Goal: Navigation & Orientation: Find specific page/section

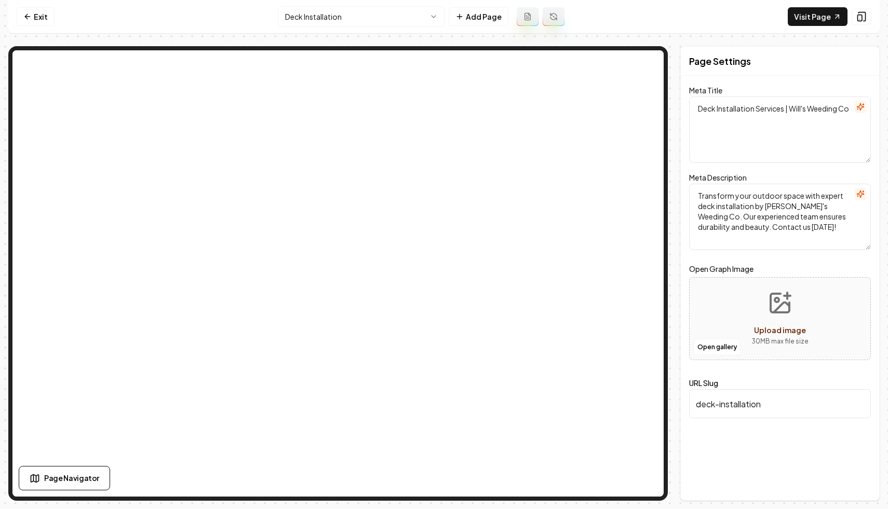
click at [639, 7] on nav "Exit Deck Installation Add Page Visit Page" at bounding box center [443, 17] width 871 height 34
click at [616, 12] on nav "Exit Deck Installation Add Page Visit Page" at bounding box center [443, 17] width 871 height 34
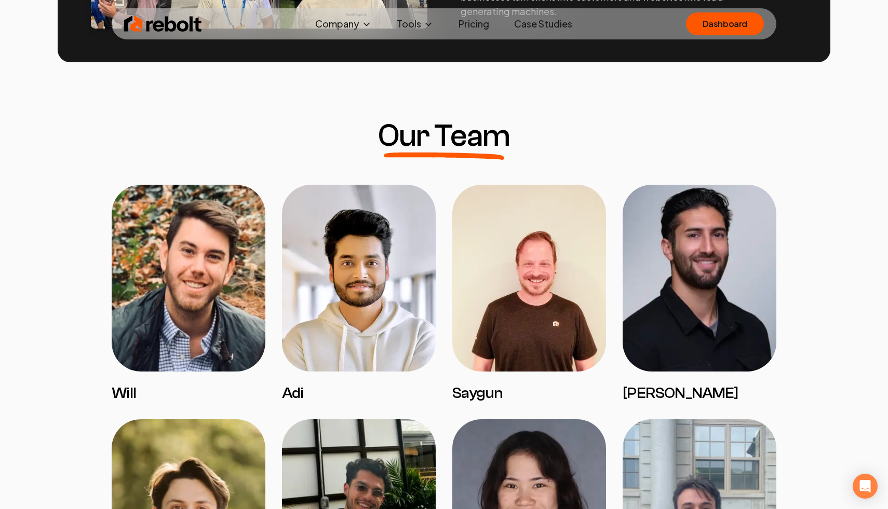
scroll to position [881, 0]
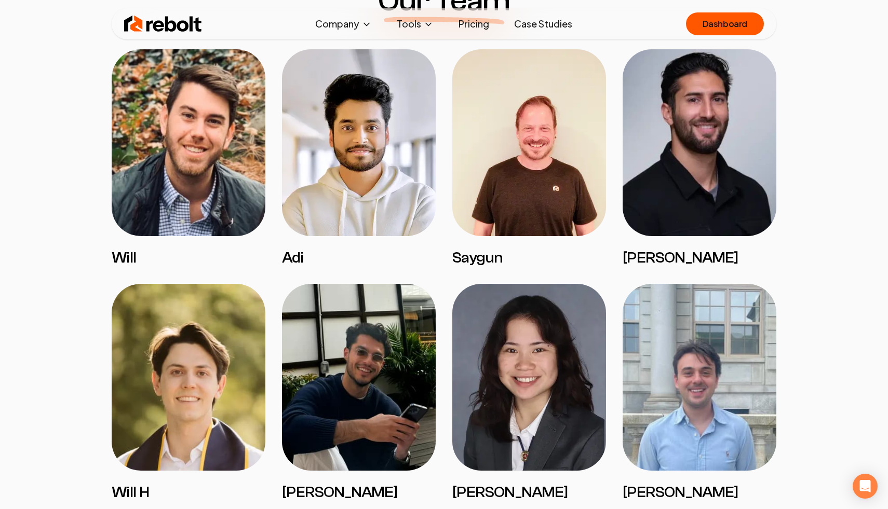
scroll to position [860, 0]
